Goal: Task Accomplishment & Management: Complete application form

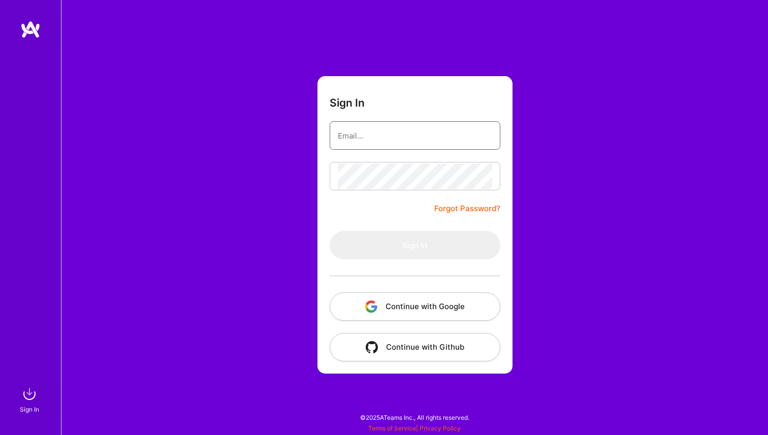
click at [411, 132] on input "email" at bounding box center [415, 136] width 154 height 26
type input "[PERSON_NAME][EMAIL_ADDRESS][DOMAIN_NAME]"
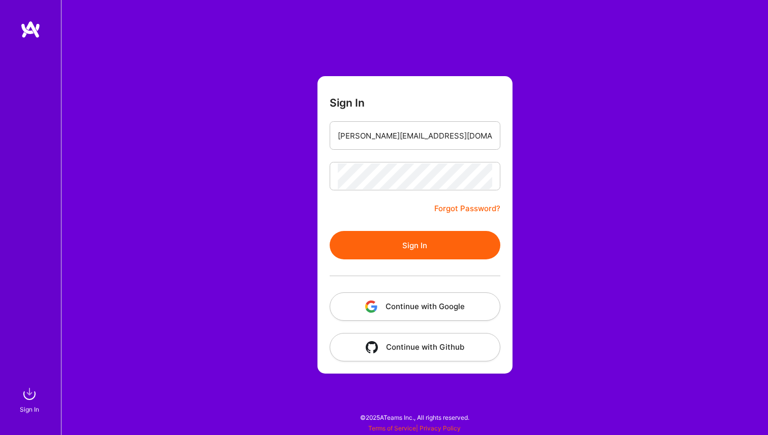
click at [394, 237] on button "Sign In" at bounding box center [415, 245] width 171 height 28
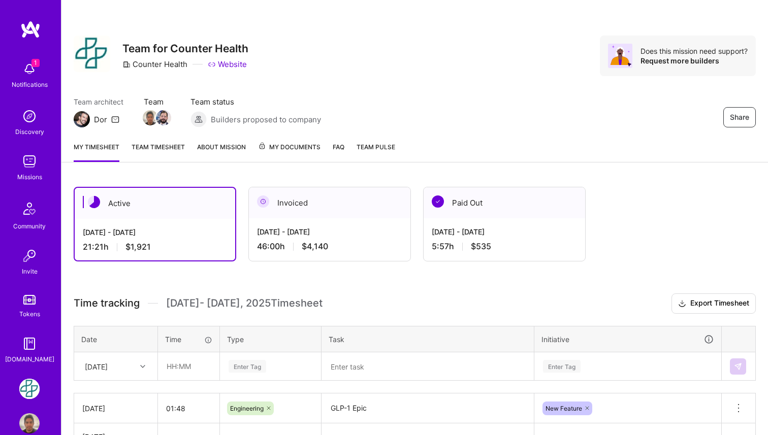
click at [418, 174] on div "Share Team for Counter Health Counter Health Website Does this mission need sup…" at bounding box center [414, 440] width 707 height 880
click at [25, 72] on img at bounding box center [29, 69] width 20 height 20
click at [30, 166] on img at bounding box center [29, 161] width 20 height 20
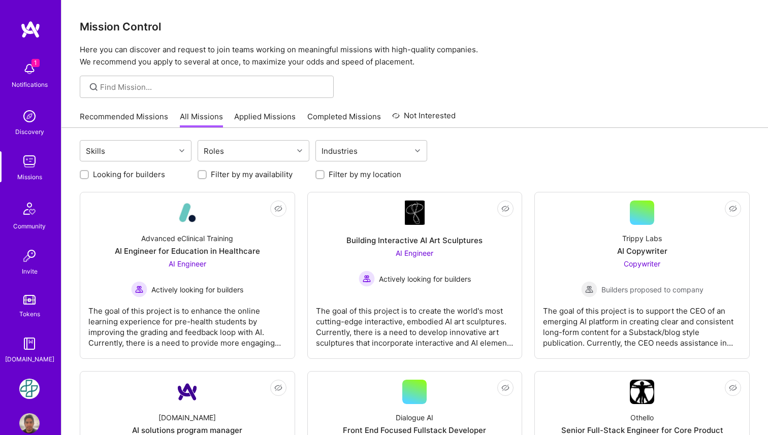
click at [284, 119] on link "Applied Missions" at bounding box center [264, 119] width 61 height 17
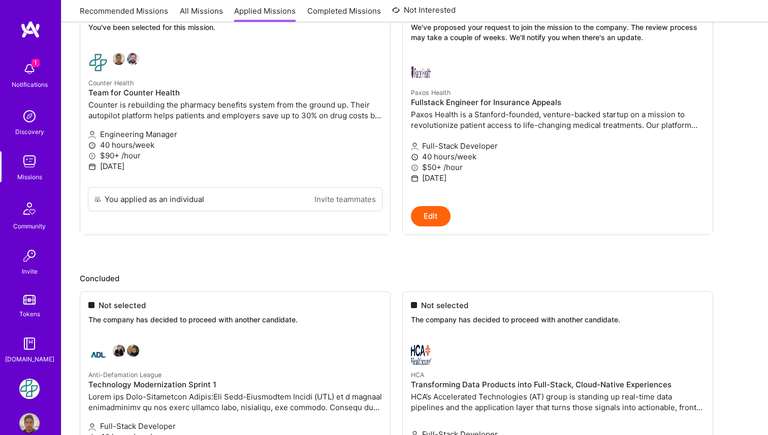
scroll to position [348, 0]
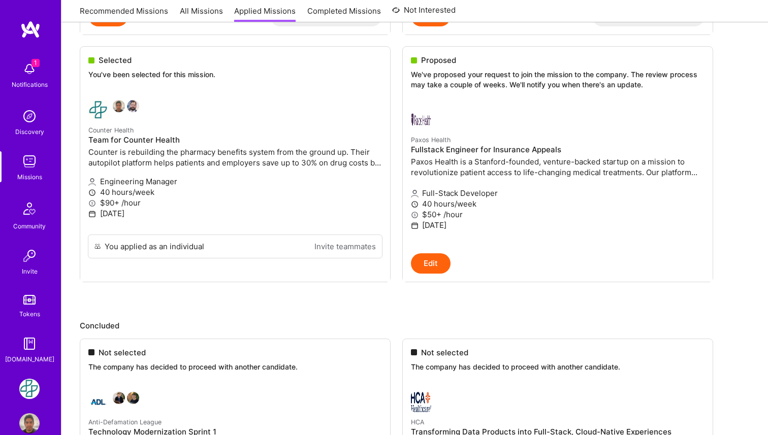
click at [398, 168] on ul "On Hold We will review your application if the company requests to review more …" at bounding box center [415, 65] width 670 height 495
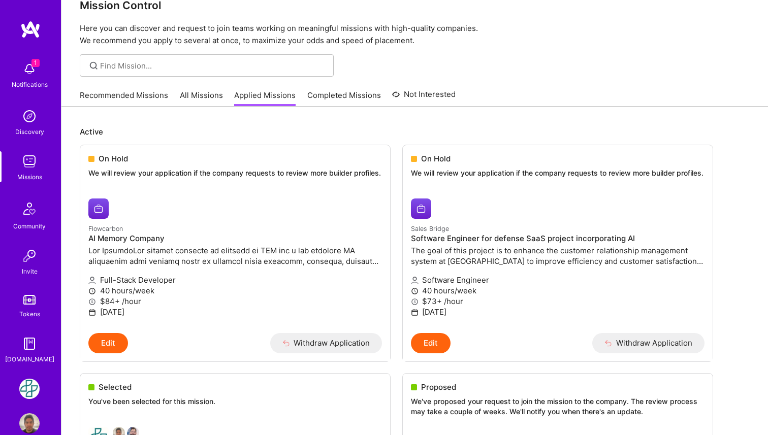
scroll to position [0, 0]
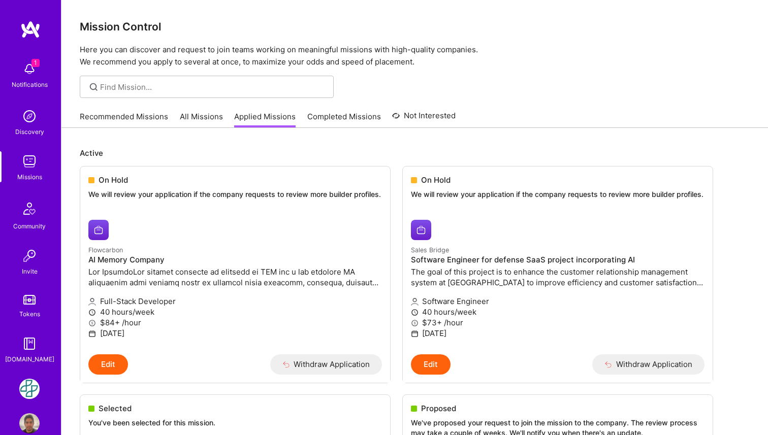
click at [26, 67] on img at bounding box center [29, 69] width 20 height 20
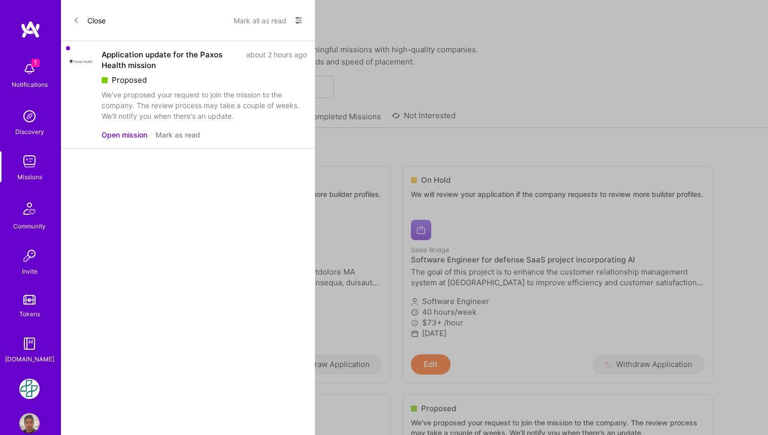
click at [134, 138] on button "Open mission" at bounding box center [125, 134] width 46 height 11
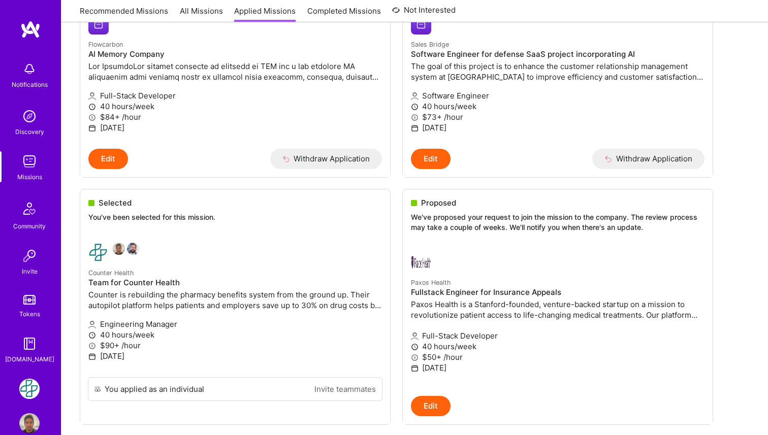
scroll to position [216, 0]
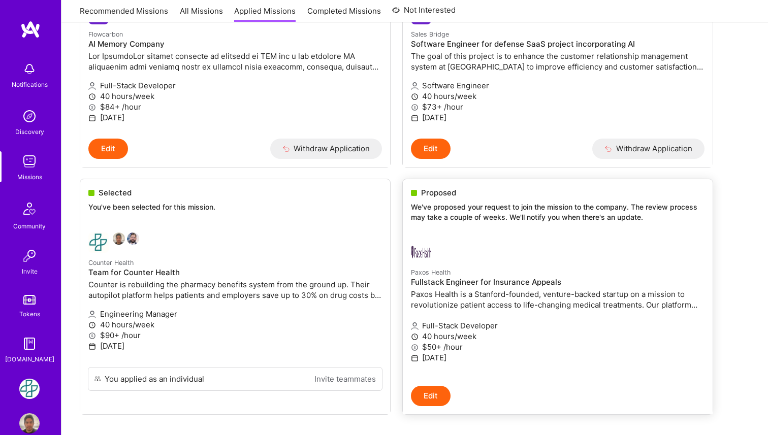
click at [474, 207] on p "We've proposed your request to join the mission to the company. The review proc…" at bounding box center [557, 212] width 293 height 20
click at [436, 387] on button "Edit" at bounding box center [431, 396] width 40 height 20
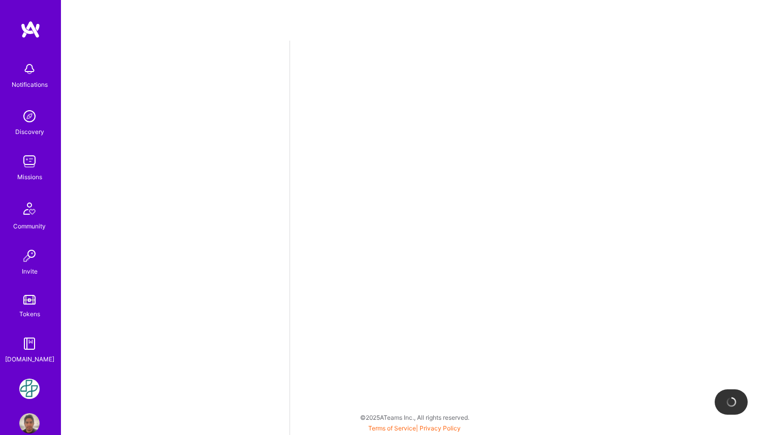
select select "PE"
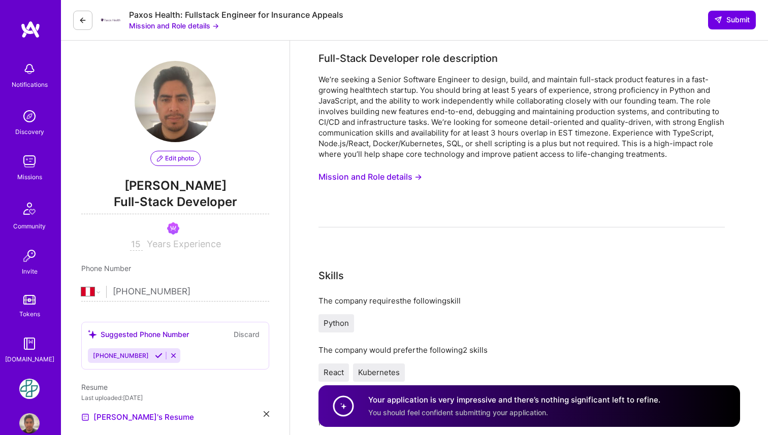
click at [83, 24] on icon at bounding box center [83, 20] width 8 height 8
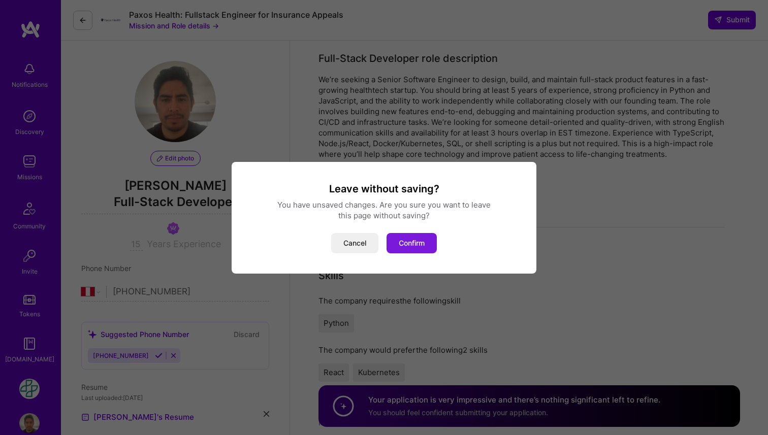
click at [412, 243] on button "Confirm" at bounding box center [411, 243] width 50 height 20
